Goal: Task Accomplishment & Management: Use online tool/utility

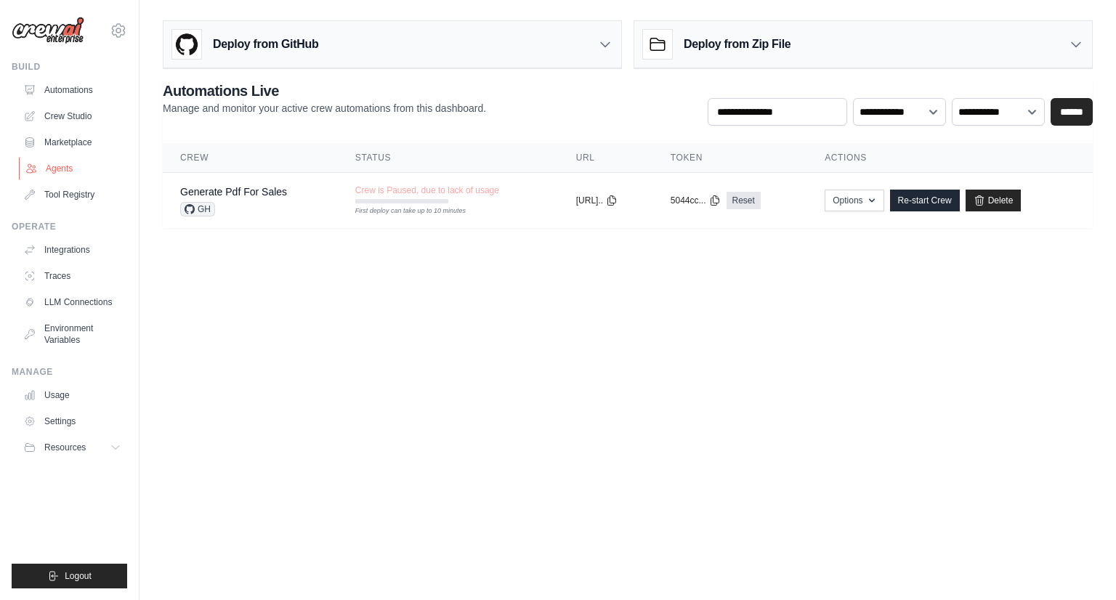
click at [60, 168] on link "Agents" at bounding box center [74, 168] width 110 height 23
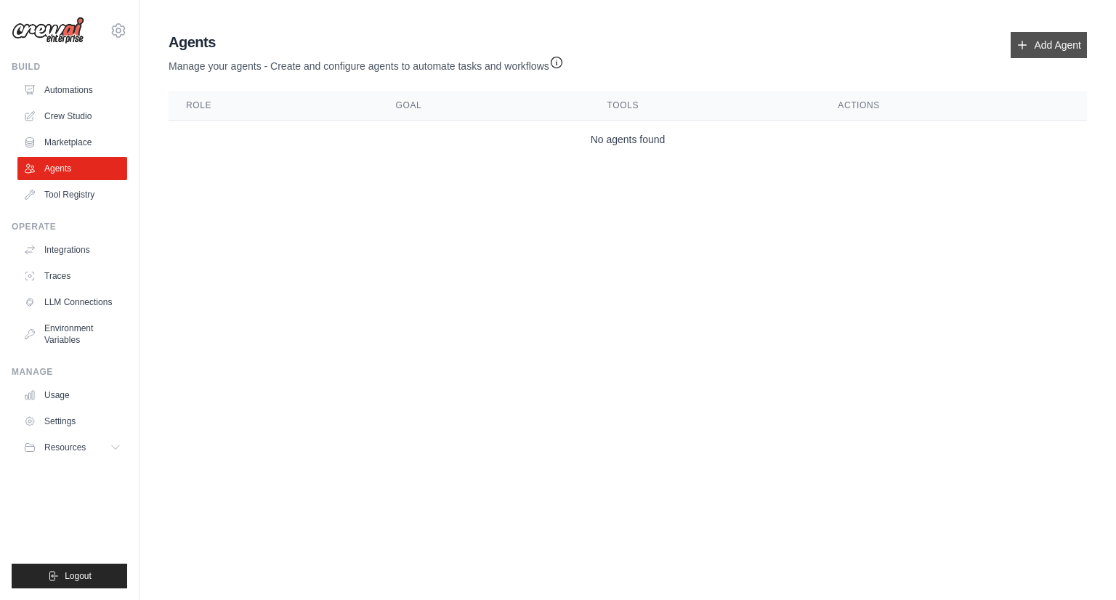
drag, startPoint x: 1026, startPoint y: 54, endPoint x: 1046, endPoint y: 54, distance: 19.6
click at [1046, 54] on link "Add Agent" at bounding box center [1048, 45] width 76 height 26
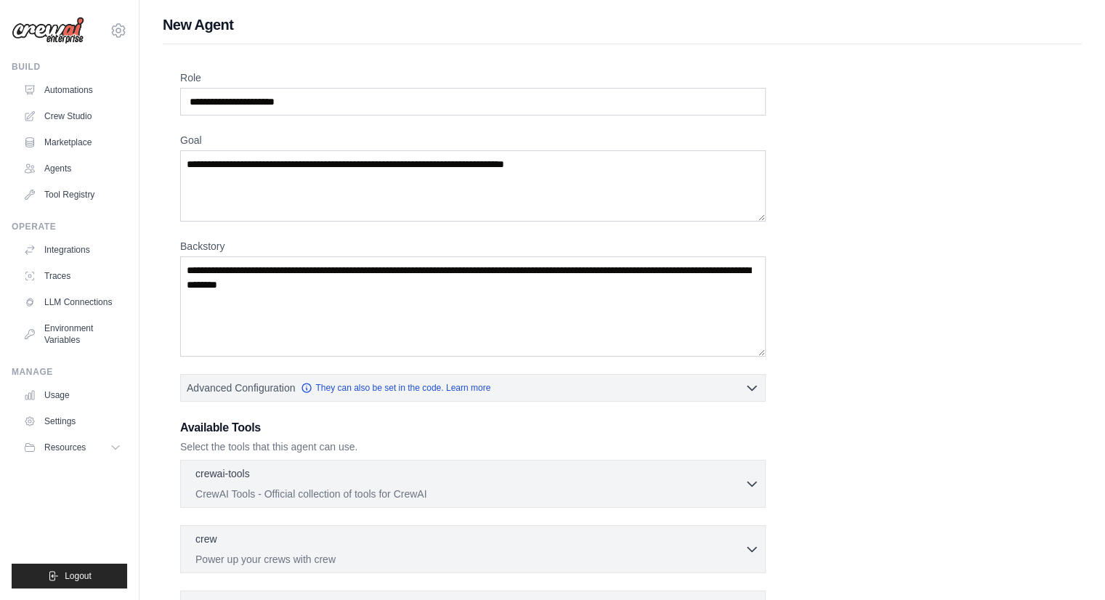
scroll to position [177, 0]
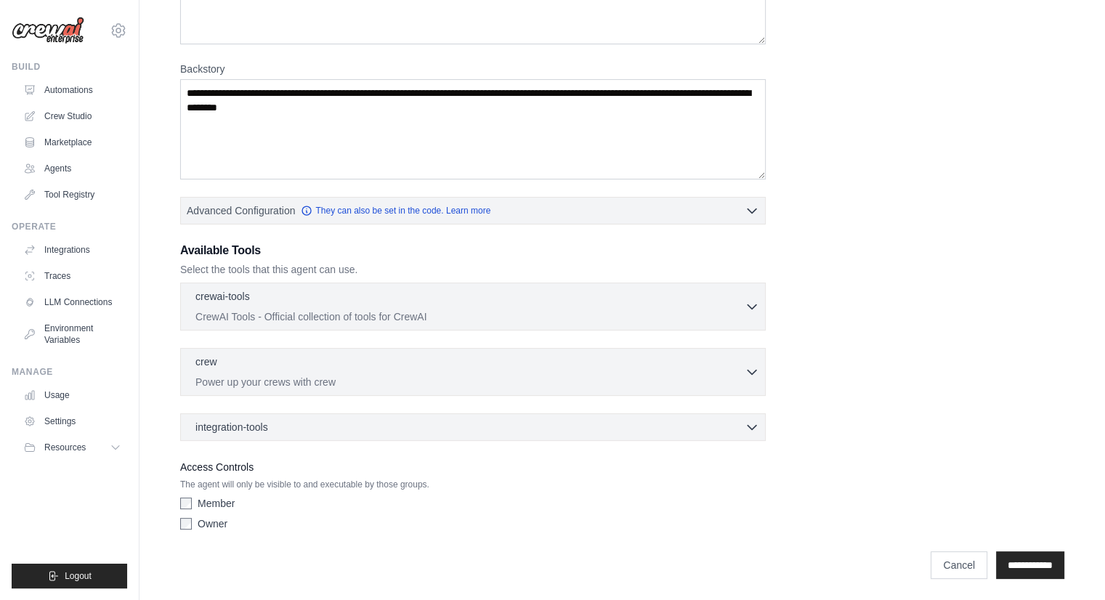
click at [1010, 387] on div "Role Goal [GEOGRAPHIC_DATA] Advanced Configuration They can also be set in the …" at bounding box center [622, 215] width 884 height 644
click at [1008, 567] on input "**********" at bounding box center [1030, 566] width 68 height 28
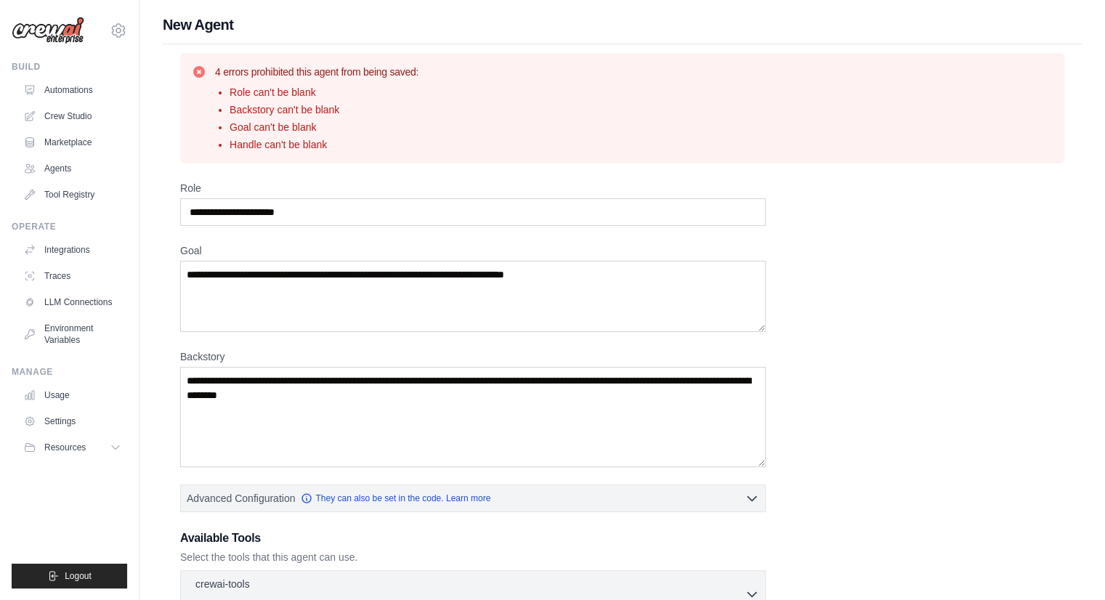
scroll to position [288, 0]
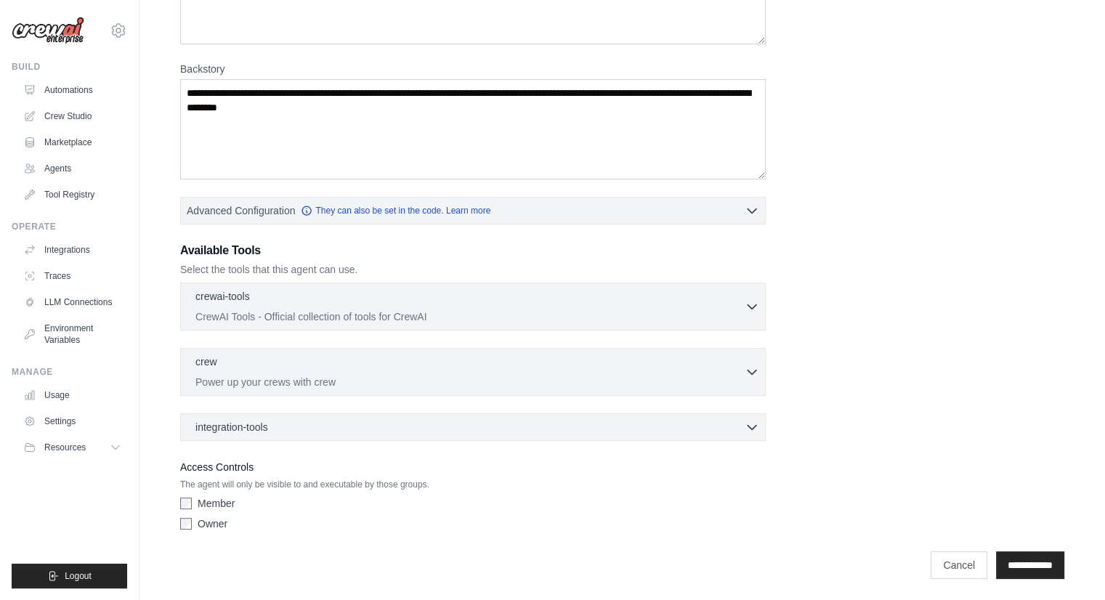
drag, startPoint x: 937, startPoint y: 563, endPoint x: 709, endPoint y: 544, distance: 228.8
click at [709, 544] on div "**********" at bounding box center [622, 558] width 884 height 42
click at [954, 564] on link "Cancel" at bounding box center [958, 565] width 57 height 28
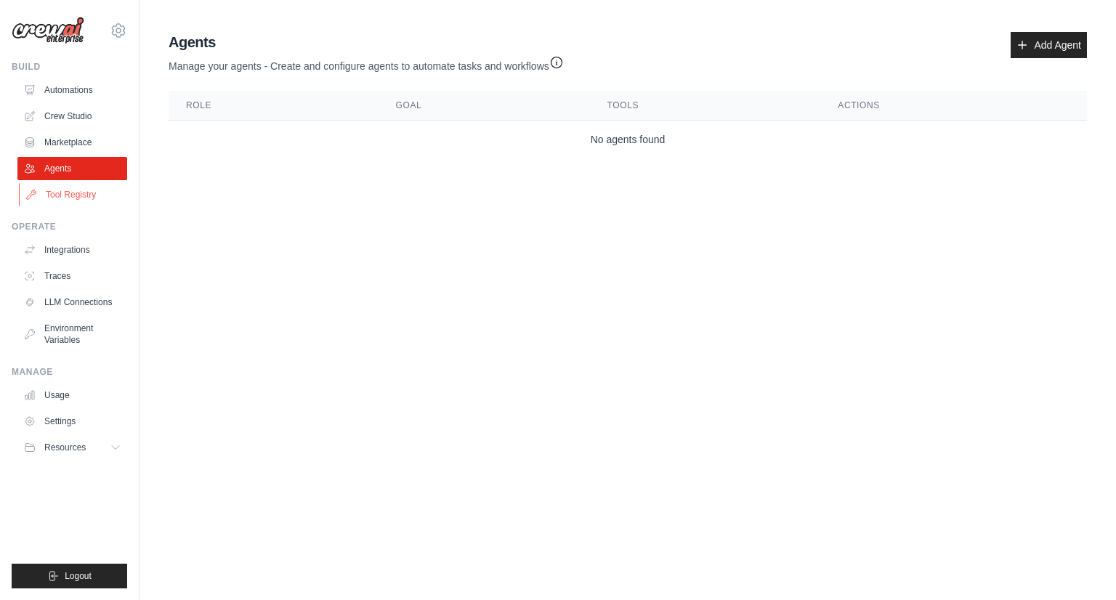
click at [57, 190] on link "Tool Registry" at bounding box center [74, 194] width 110 height 23
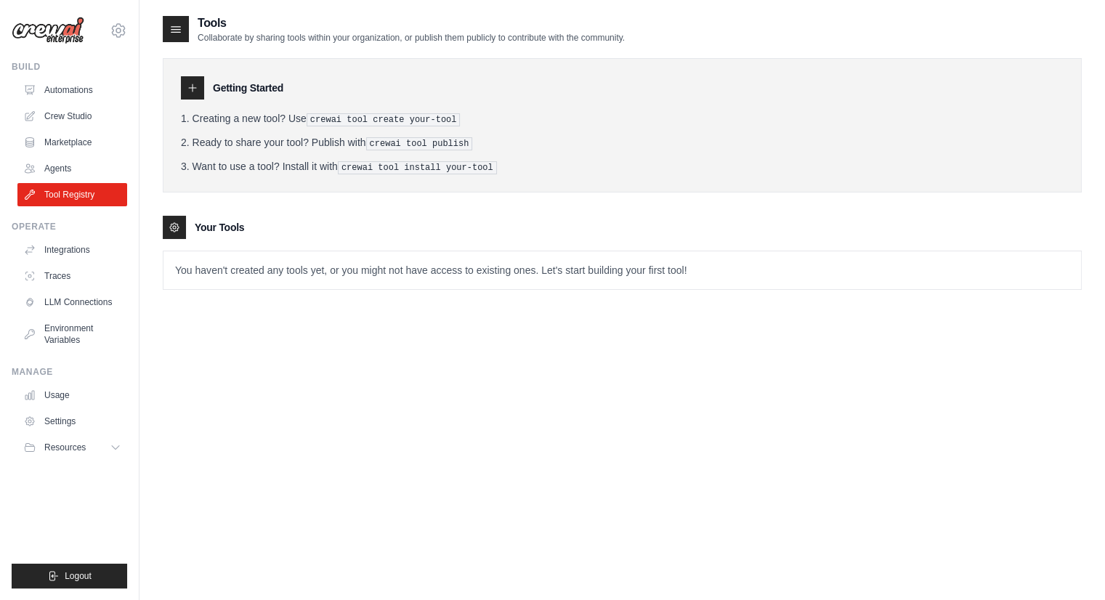
click at [410, 287] on div "Tools Collaborate by sharing tools within your organization, or publish them pu…" at bounding box center [622, 164] width 919 height 299
click at [418, 285] on p "You haven't created any tools yet, or you might not have access to existing one…" at bounding box center [621, 270] width 917 height 38
click at [388, 277] on p "You haven't created any tools yet, or you might not have access to existing one…" at bounding box center [621, 270] width 917 height 38
drag, startPoint x: 357, startPoint y: 166, endPoint x: 503, endPoint y: 167, distance: 146.7
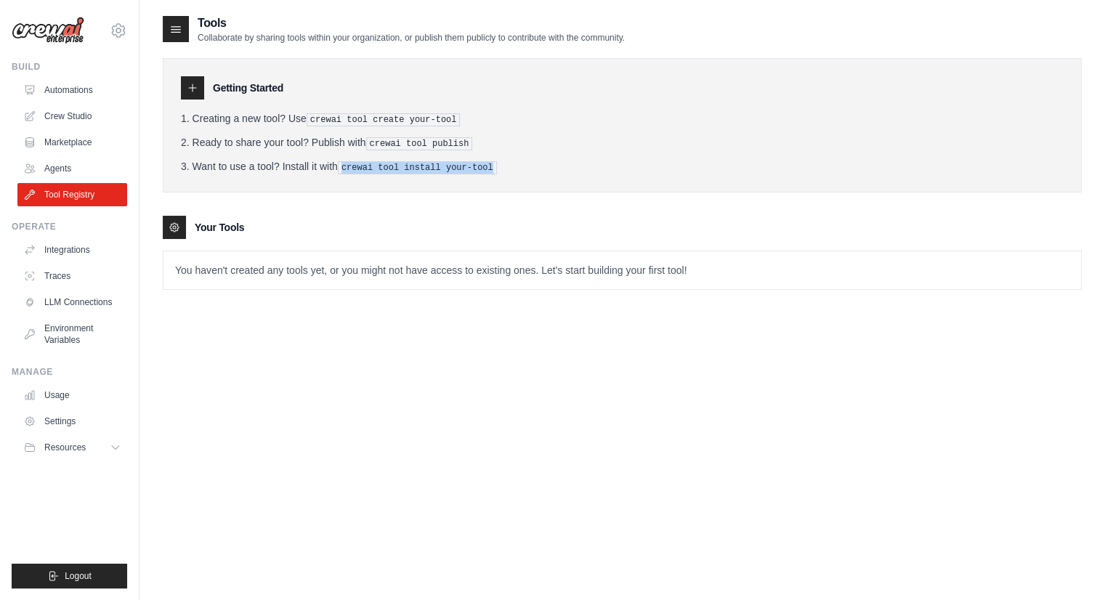
click at [503, 167] on li "Want to use a tool? Install it with crewai tool install your-tool" at bounding box center [622, 166] width 882 height 15
click at [61, 173] on link "Agents" at bounding box center [74, 168] width 110 height 23
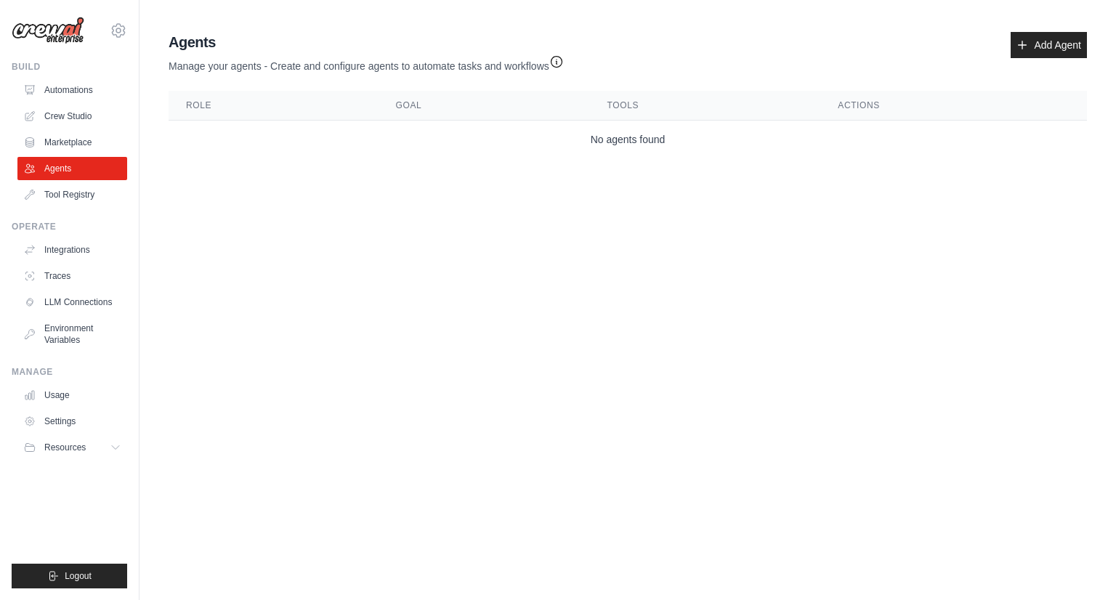
click at [564, 59] on icon "button" at bounding box center [556, 61] width 15 height 15
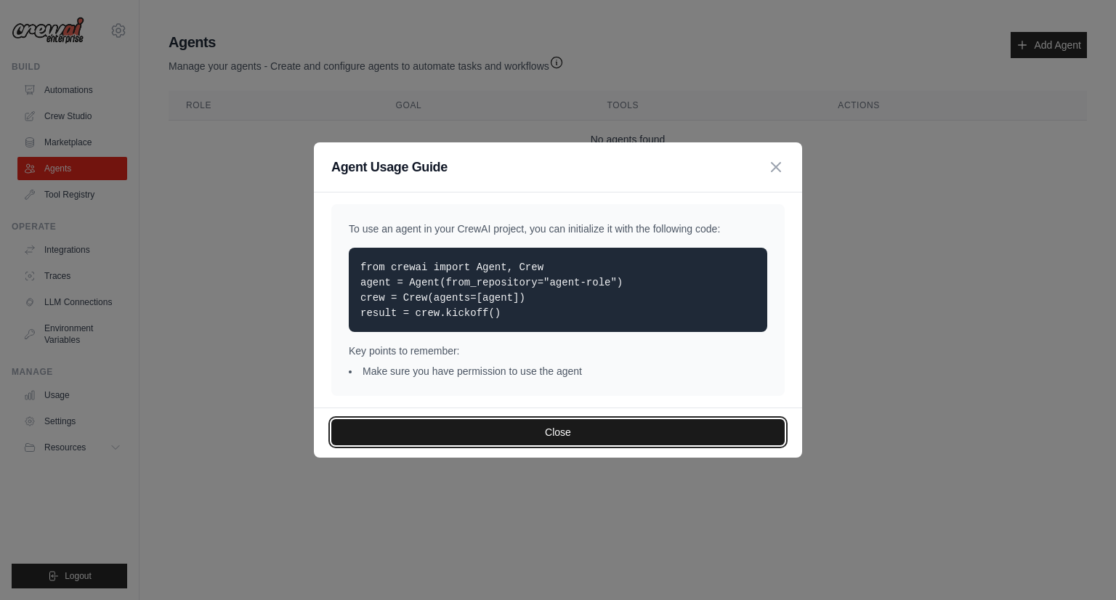
click at [537, 426] on button "Close" at bounding box center [557, 432] width 453 height 26
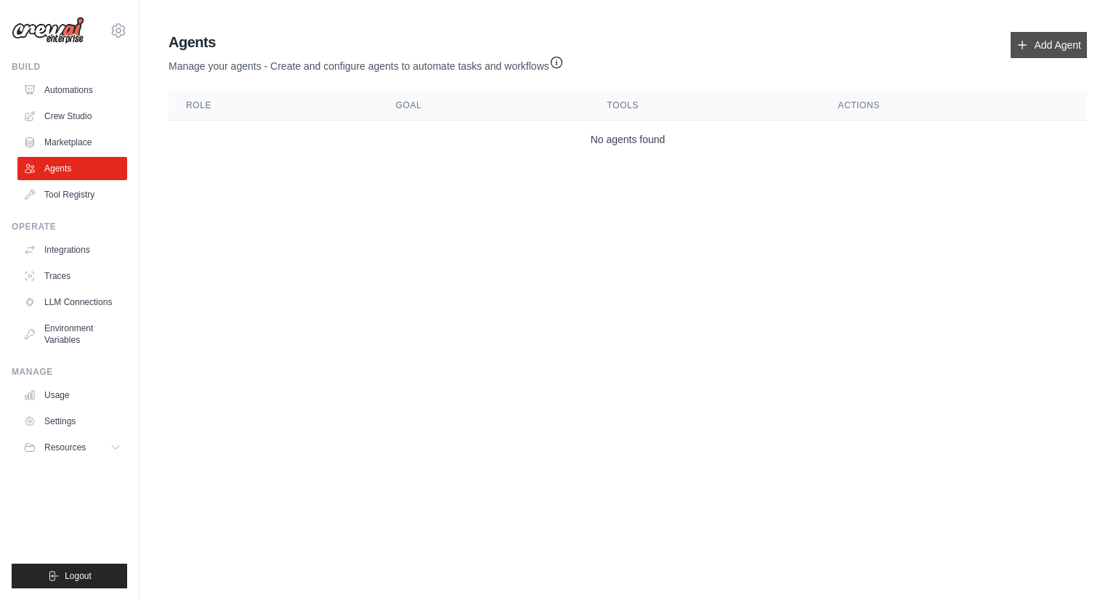
click at [1044, 50] on link "Add Agent" at bounding box center [1048, 45] width 76 height 26
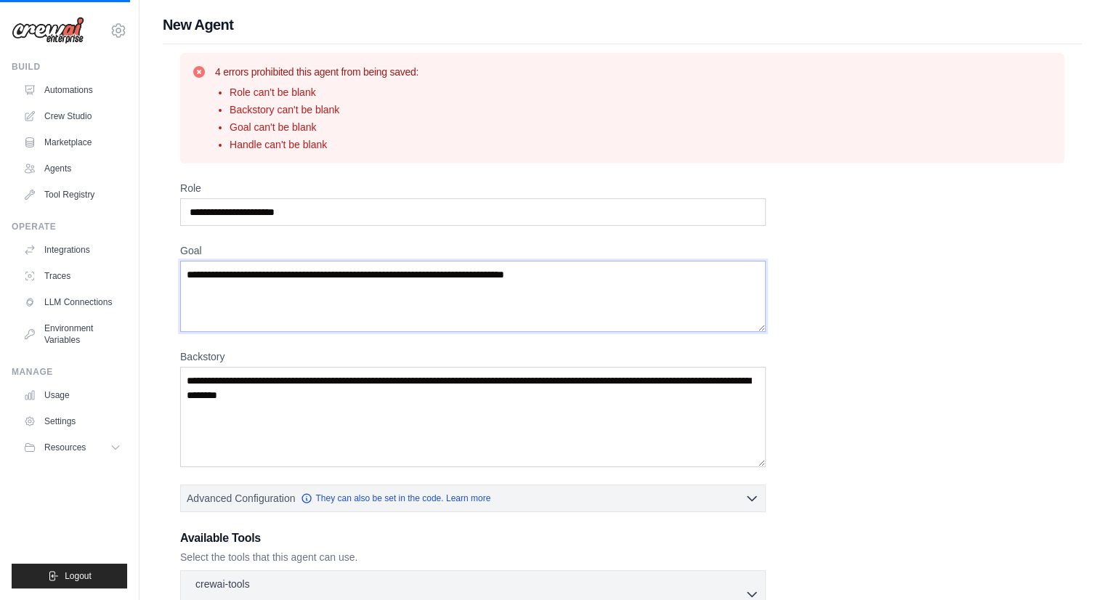
click at [352, 296] on textarea "Goal" at bounding box center [472, 296] width 585 height 71
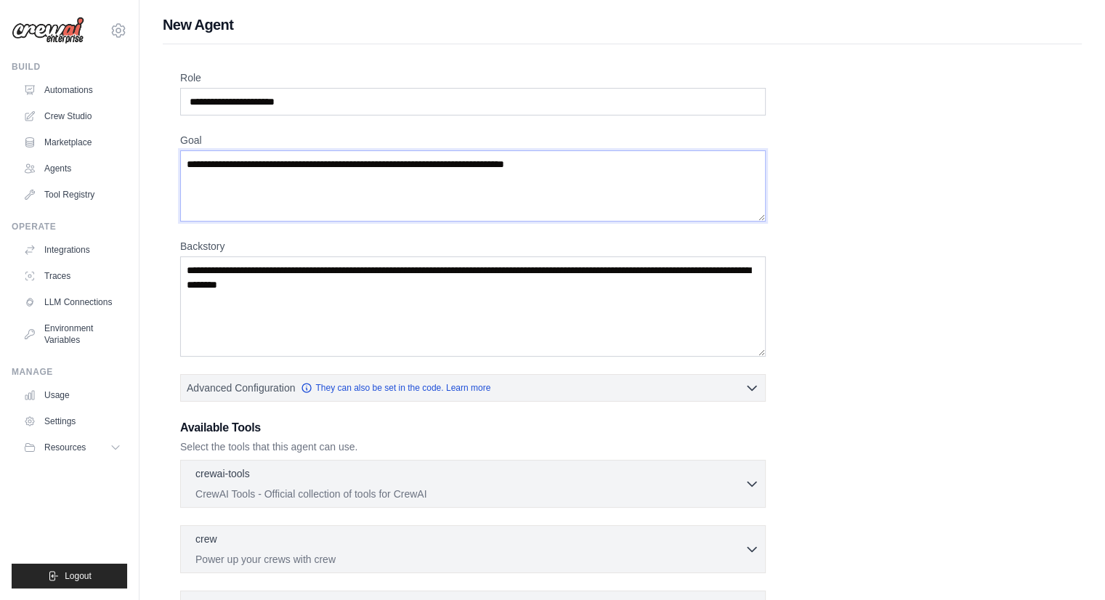
click at [288, 181] on textarea "Goal" at bounding box center [472, 185] width 585 height 71
click at [280, 170] on textarea "Goal" at bounding box center [472, 185] width 585 height 71
click at [257, 100] on input "Role" at bounding box center [472, 102] width 585 height 28
